Goal: Information Seeking & Learning: Learn about a topic

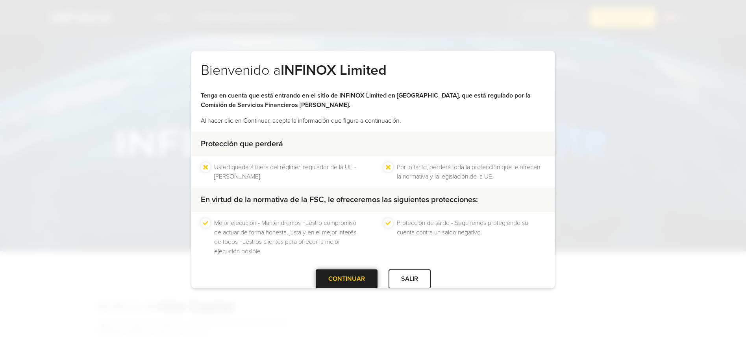
click at [346, 279] on div at bounding box center [346, 279] width 0 height 0
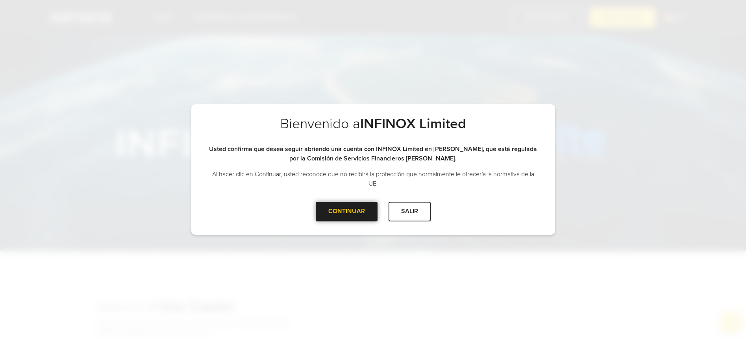
click at [346, 212] on div at bounding box center [346, 212] width 0 height 0
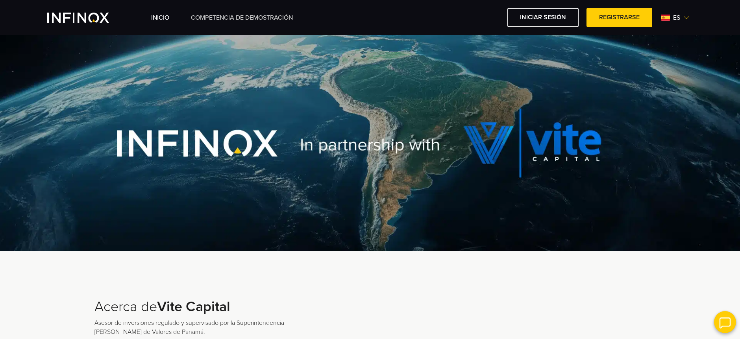
click at [257, 15] on link "Competencia de Demostración" at bounding box center [242, 17] width 102 height 9
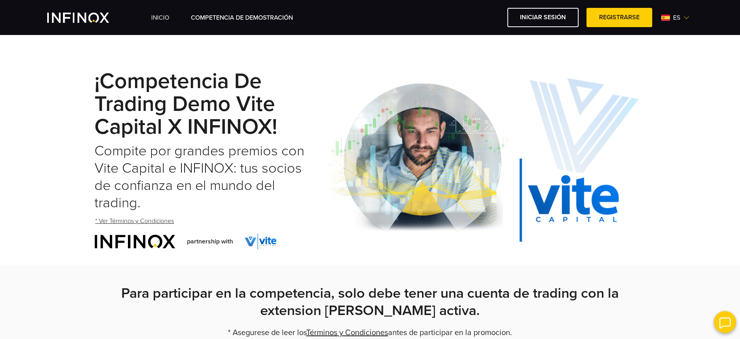
click at [166, 21] on link "INICIO" at bounding box center [160, 17] width 18 height 9
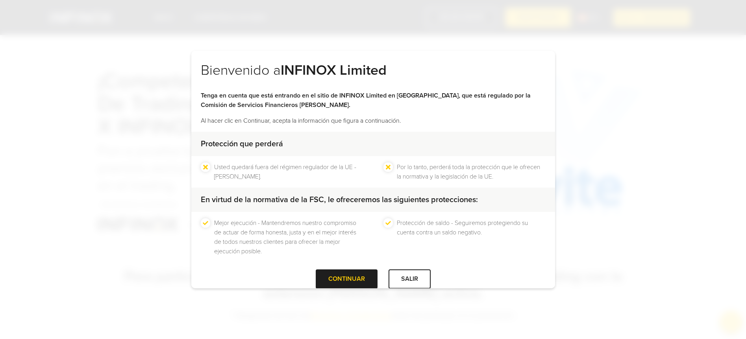
click at [353, 285] on div "Bienvenido a INFINOX Limited Tenga en cuenta que está entrando en el sitio de I…" at bounding box center [373, 169] width 364 height 237
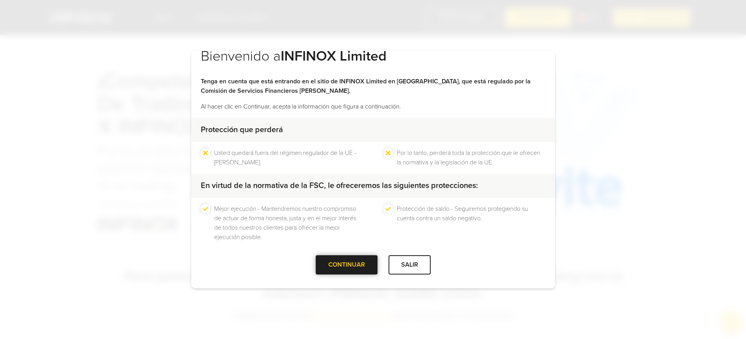
click at [346, 265] on div at bounding box center [346, 265] width 0 height 0
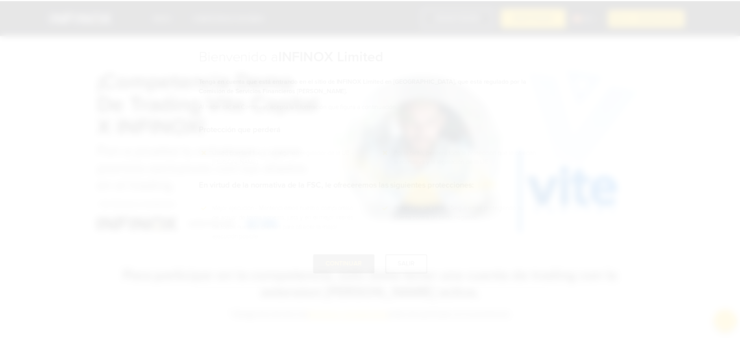
scroll to position [0, 0]
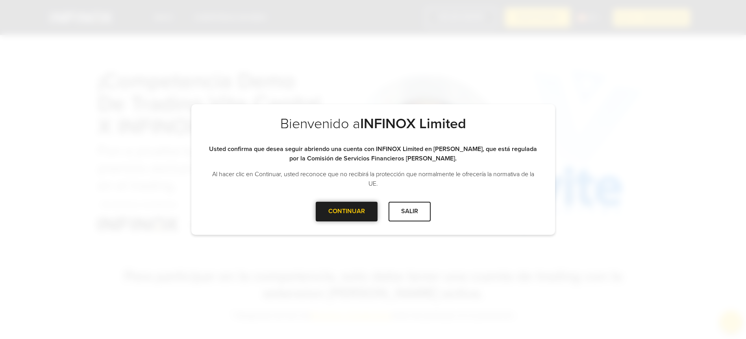
click at [346, 212] on div at bounding box center [346, 212] width 0 height 0
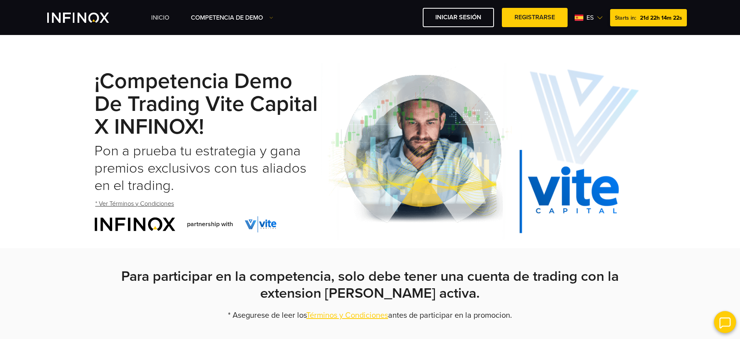
click at [158, 20] on link "INICIO" at bounding box center [160, 17] width 18 height 9
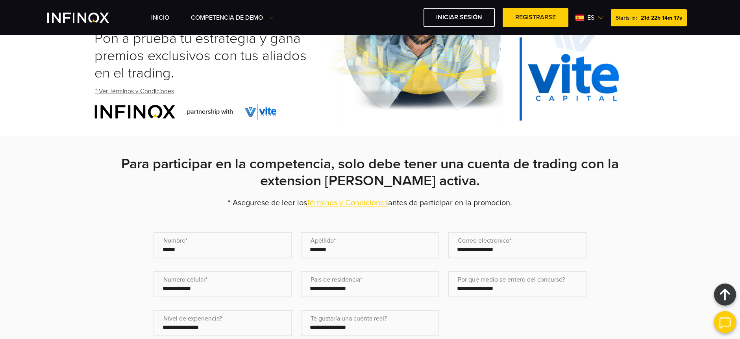
scroll to position [105, 0]
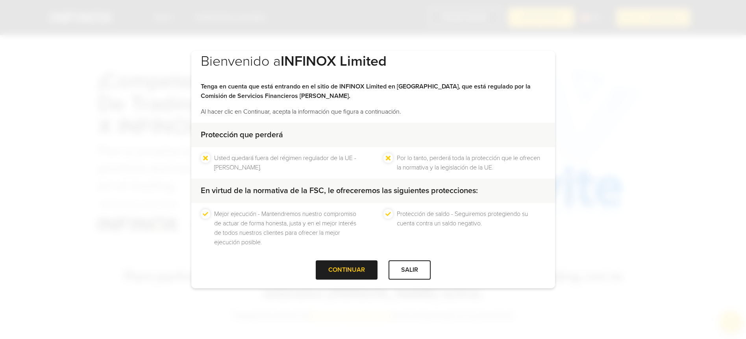
scroll to position [14, 0]
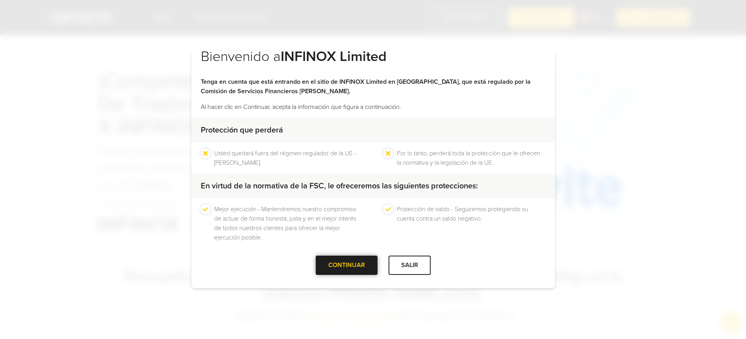
click at [346, 266] on div at bounding box center [346, 266] width 0 height 0
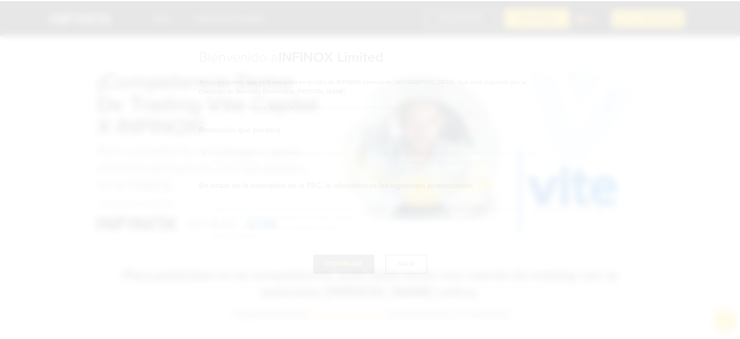
scroll to position [0, 0]
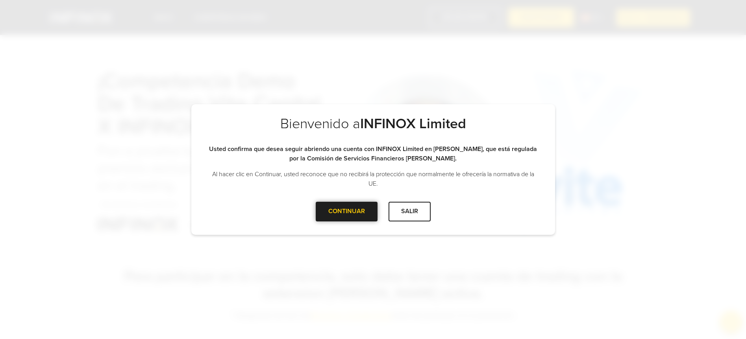
click at [327, 218] on div "CONTINUAR" at bounding box center [347, 211] width 62 height 19
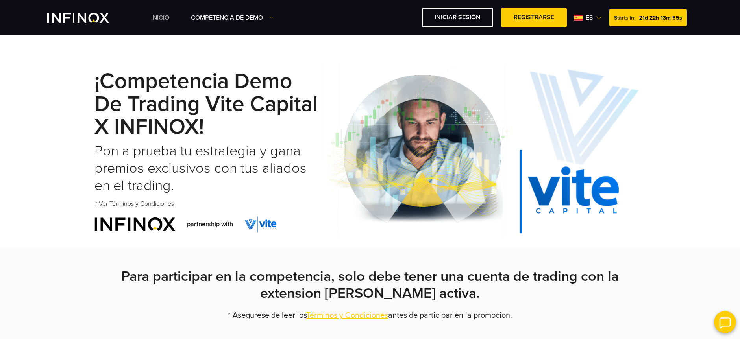
click at [163, 17] on link "INICIO" at bounding box center [160, 17] width 18 height 9
click at [155, 17] on link "INICIO" at bounding box center [160, 17] width 18 height 9
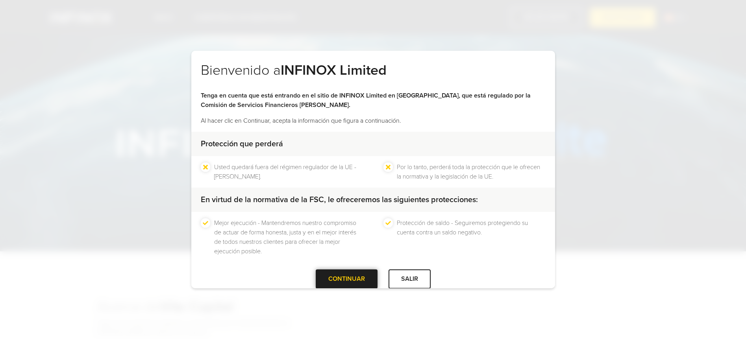
click at [346, 279] on div at bounding box center [346, 279] width 0 height 0
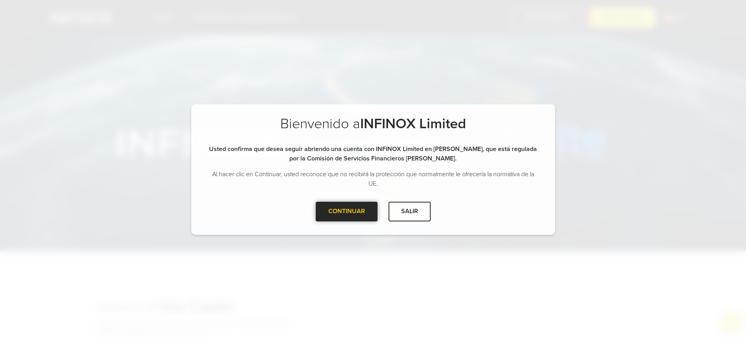
click at [346, 212] on div at bounding box center [346, 212] width 0 height 0
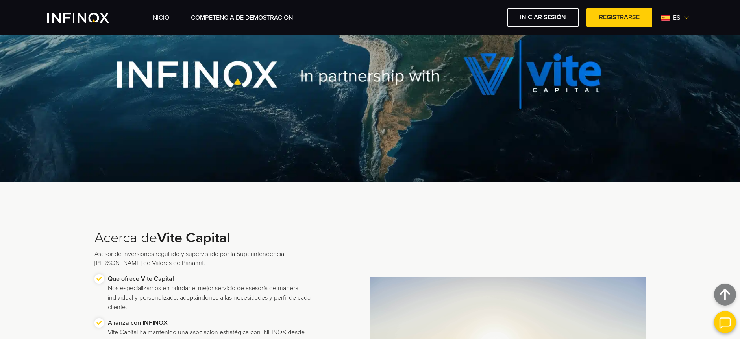
scroll to position [59, 0]
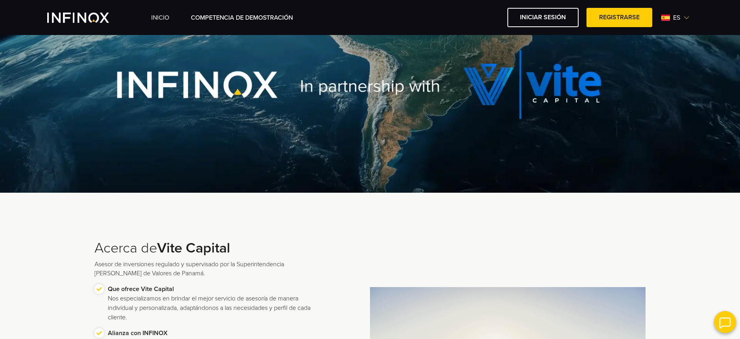
click at [158, 14] on link "INICIO" at bounding box center [160, 17] width 18 height 9
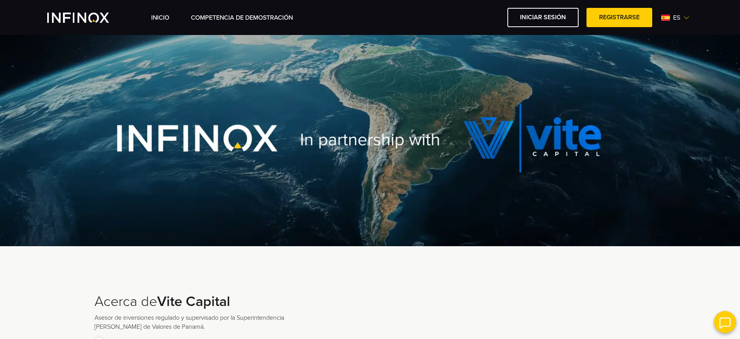
scroll to position [4, 0]
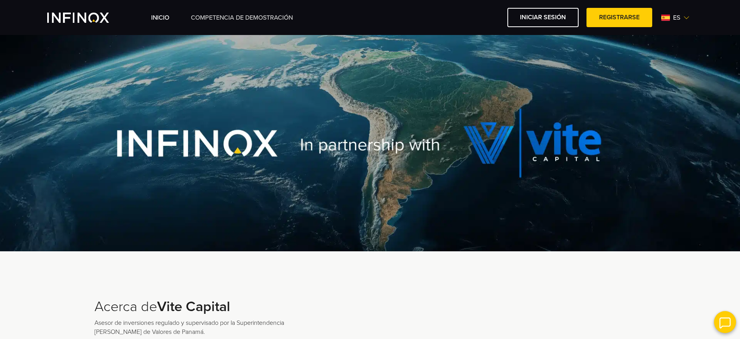
click at [232, 21] on link "Competencia de Demostración" at bounding box center [242, 17] width 102 height 9
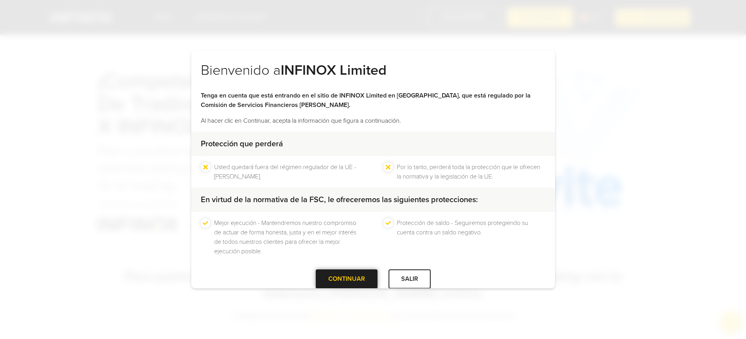
click at [346, 279] on div at bounding box center [346, 279] width 0 height 0
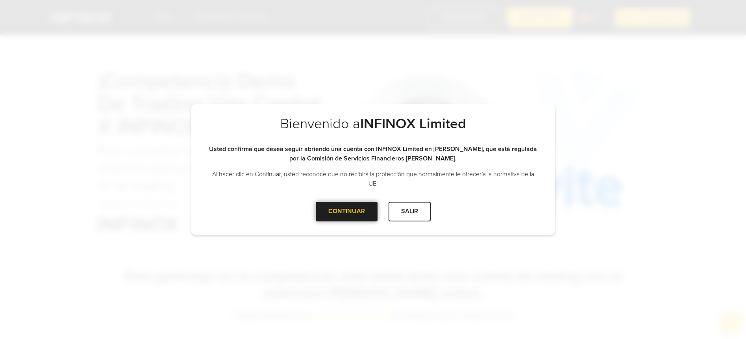
click at [346, 212] on div at bounding box center [346, 212] width 0 height 0
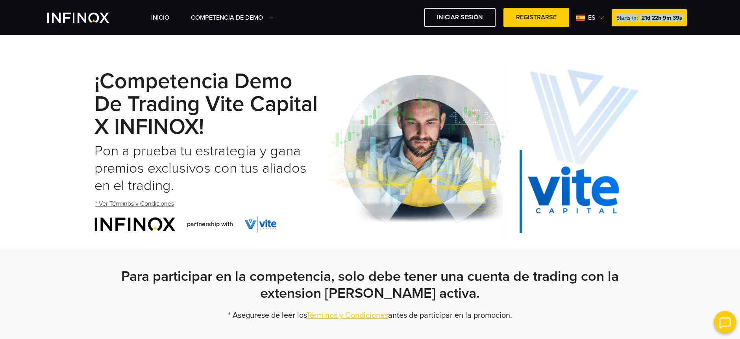
drag, startPoint x: 644, startPoint y: 18, endPoint x: 661, endPoint y: 46, distance: 32.5
click at [688, 27] on div "INICIO Competencia de Demo" at bounding box center [370, 17] width 740 height 35
drag, startPoint x: 511, startPoint y: 110, endPoint x: 494, endPoint y: 103, distance: 19.1
click at [511, 110] on img at bounding box center [483, 151] width 324 height 177
click at [631, 29] on div "INICIO Competencia de Demo" at bounding box center [370, 17] width 740 height 35
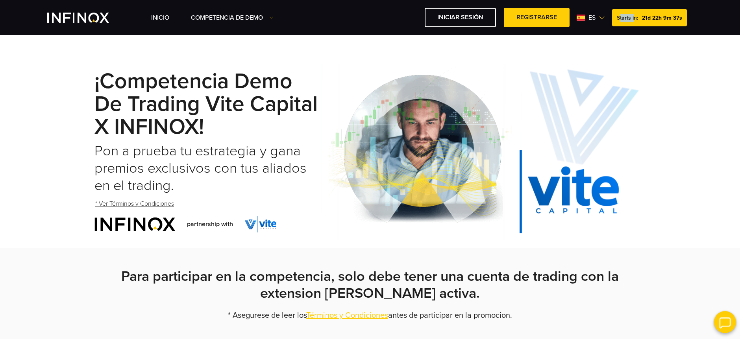
drag, startPoint x: 634, startPoint y: 19, endPoint x: 620, endPoint y: 18, distance: 13.4
click at [620, 18] on span "Starts in:" at bounding box center [627, 18] width 21 height 7
click at [620, 18] on span "Starts in:" at bounding box center [626, 18] width 21 height 7
